Goal: Task Accomplishment & Management: Complete application form

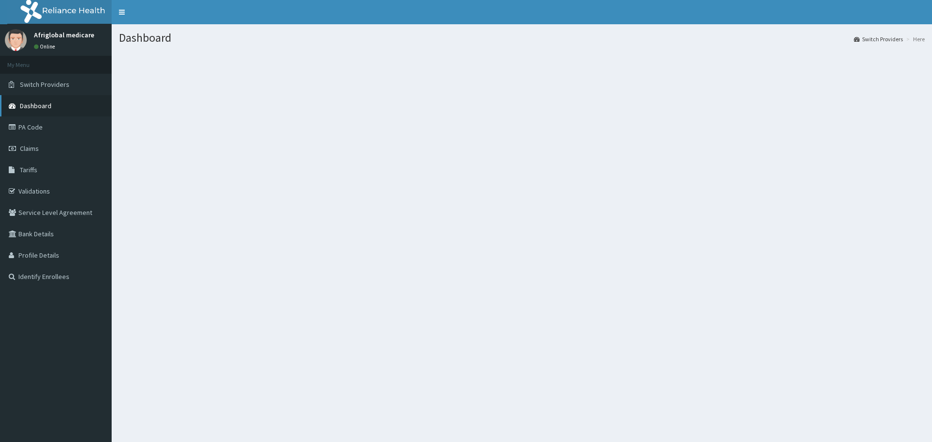
click at [53, 109] on link "Dashboard" at bounding box center [56, 105] width 112 height 21
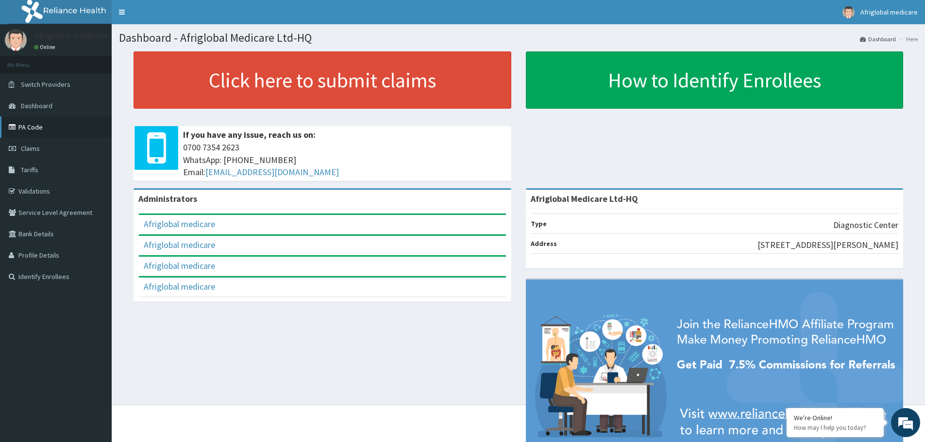
click at [33, 128] on link "PA Code" at bounding box center [56, 126] width 112 height 21
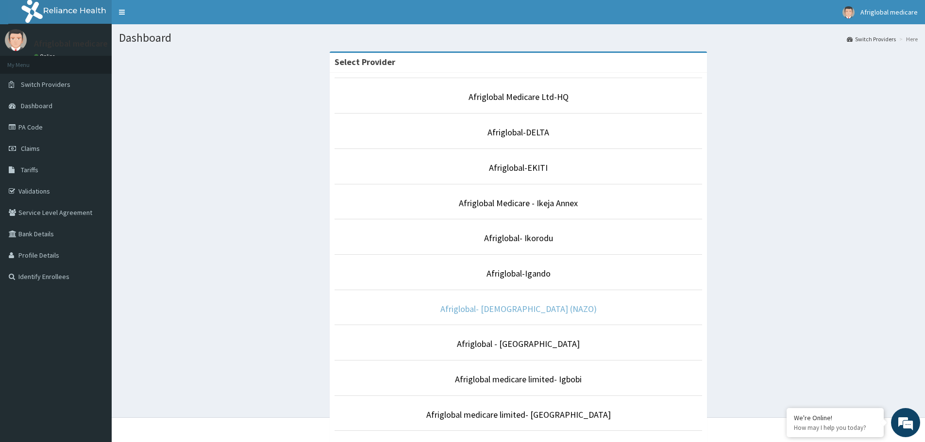
click at [524, 309] on link "Afriglobal- [DEMOGRAPHIC_DATA] (NAZO)" at bounding box center [518, 308] width 156 height 11
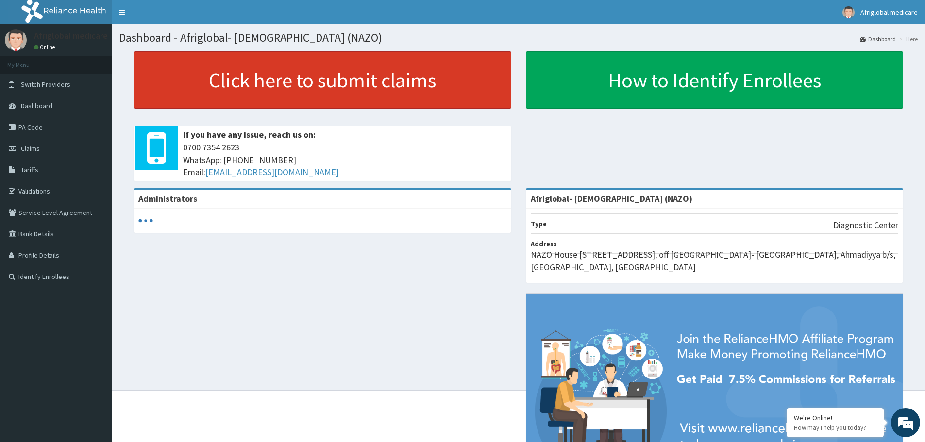
click at [327, 86] on link "Click here to submit claims" at bounding box center [322, 79] width 378 height 57
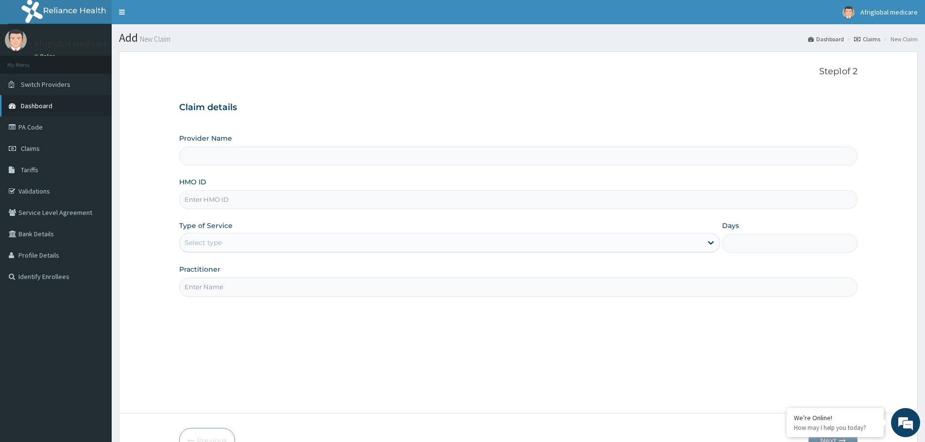
type input "Afriglobal- [DEMOGRAPHIC_DATA] (NAZO)"
click at [39, 129] on link "PA Code" at bounding box center [56, 126] width 112 height 21
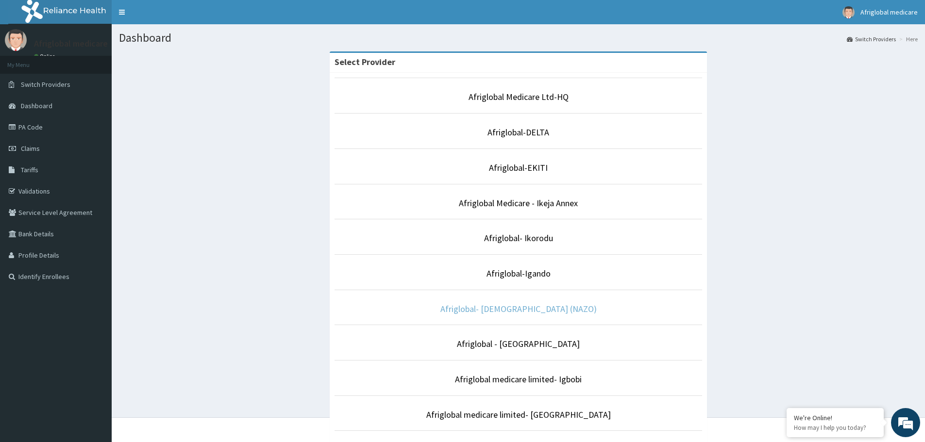
drag, startPoint x: 524, startPoint y: 309, endPoint x: 526, endPoint y: 291, distance: 18.1
click at [524, 308] on link "Afriglobal- [DEMOGRAPHIC_DATA] (NAZO)" at bounding box center [518, 308] width 156 height 11
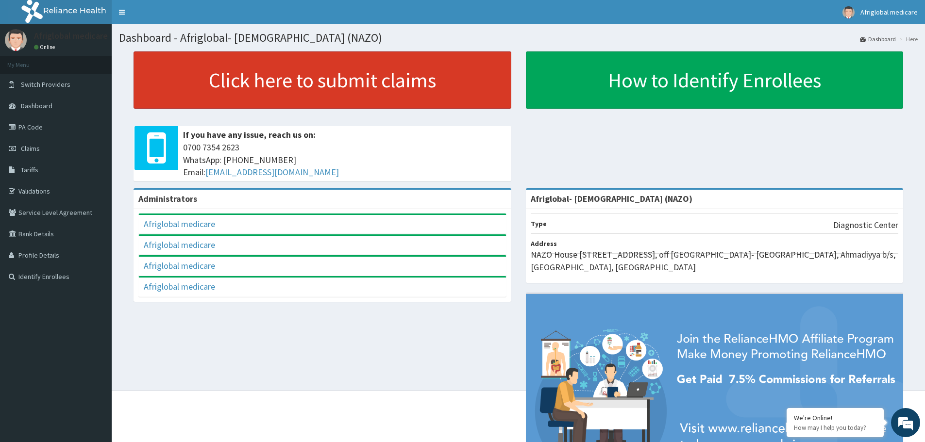
click at [298, 87] on link "Click here to submit claims" at bounding box center [322, 79] width 378 height 57
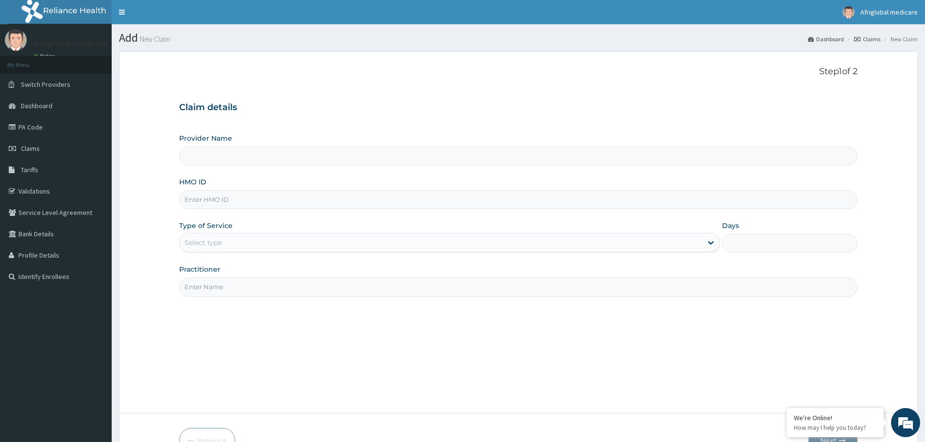
type input "Afriglobal- [DEMOGRAPHIC_DATA] (NAZO)"
click at [45, 126] on link "PA Code" at bounding box center [56, 126] width 112 height 21
